Goal: Information Seeking & Learning: Learn about a topic

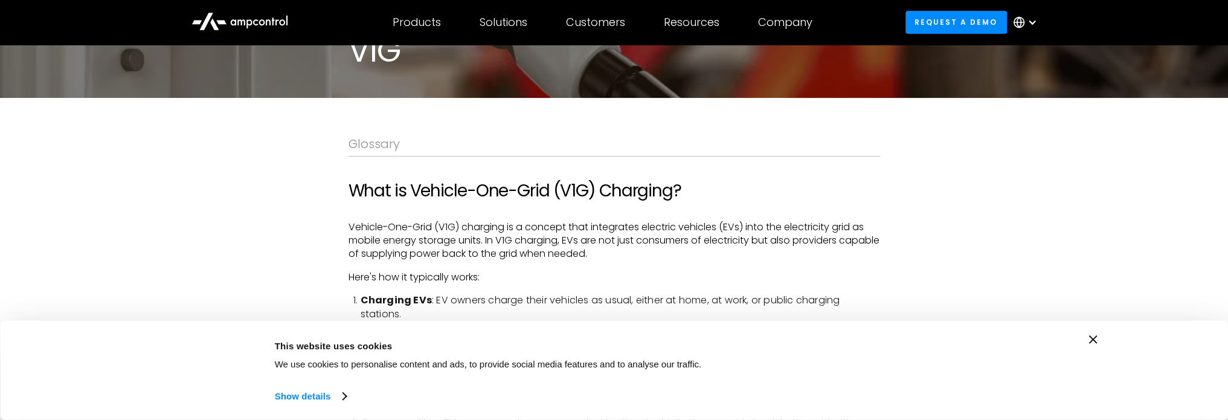
scroll to position [181, 0]
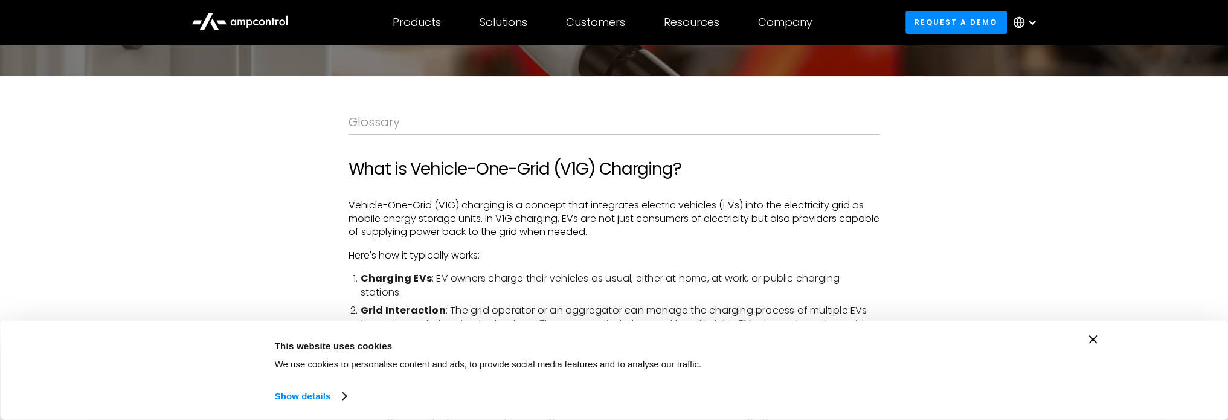
click at [1097, 338] on div "Consent Details [#IABV2SETTINGS#] About This website uses cookies We use cookie…" at bounding box center [614, 370] width 1228 height 99
click at [1097, 342] on div "Consent Details [#IABV2SETTINGS#] About This website uses cookies We use cookie…" at bounding box center [614, 370] width 1228 height 99
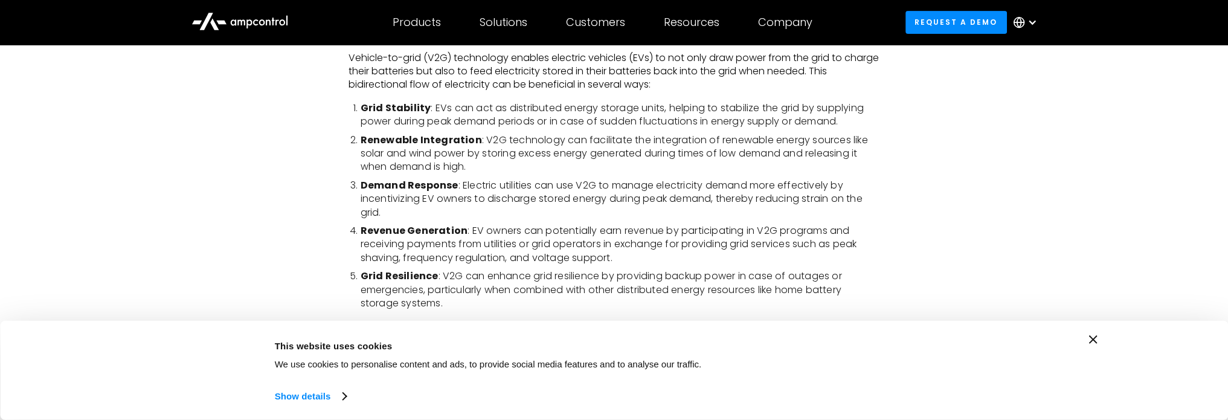
scroll to position [906, 0]
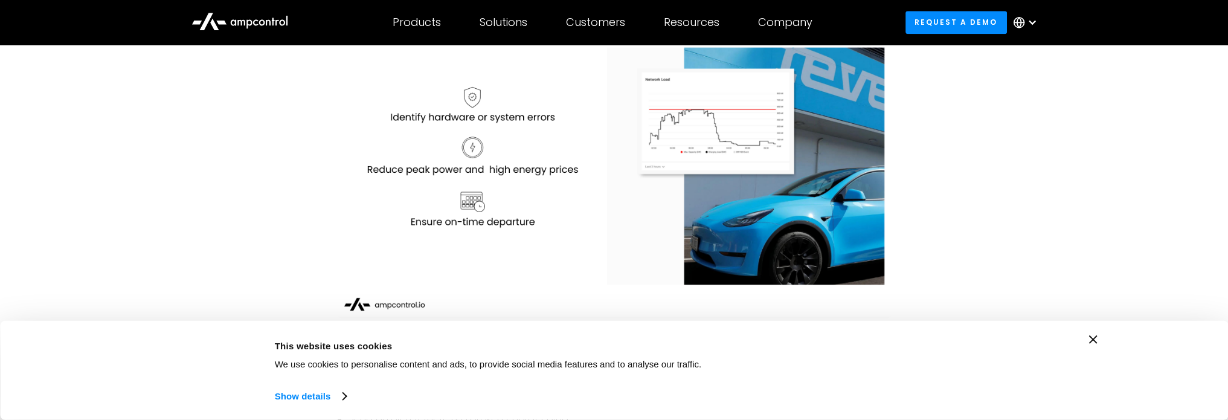
scroll to position [2053, 0]
